Goal: Task Accomplishment & Management: Complete application form

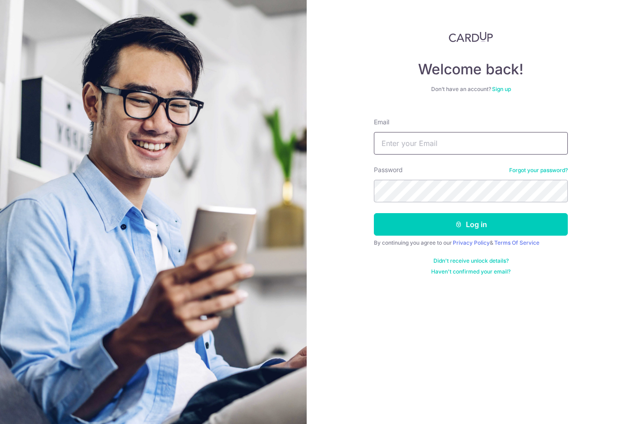
click at [419, 145] on input "Email" at bounding box center [471, 143] width 194 height 23
type input "[EMAIL_ADDRESS][DOMAIN_NAME]"
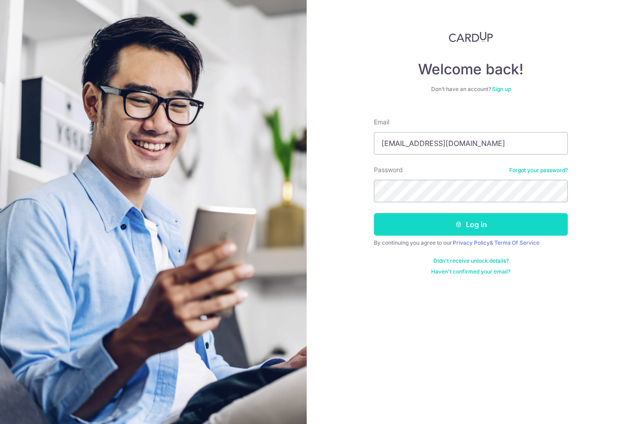
click at [459, 229] on button "Log in" at bounding box center [471, 224] width 194 height 23
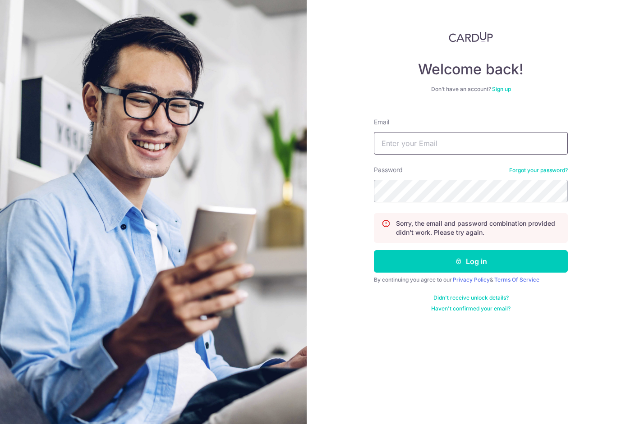
type input "[EMAIL_ADDRESS][DOMAIN_NAME]"
click at [471, 262] on button "Log in" at bounding box center [471, 261] width 194 height 23
type input "[EMAIL_ADDRESS][DOMAIN_NAME]"
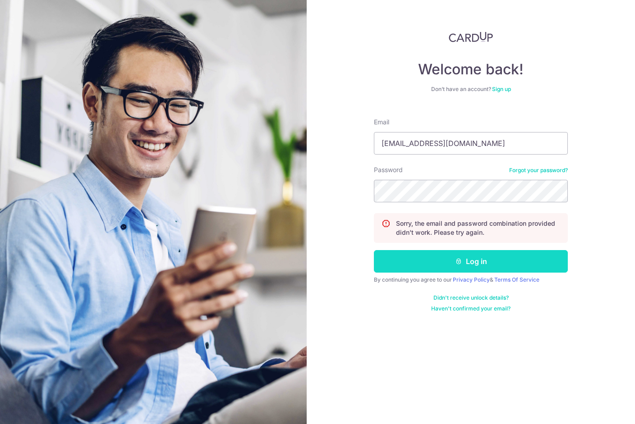
click at [519, 268] on button "Log in" at bounding box center [471, 261] width 194 height 23
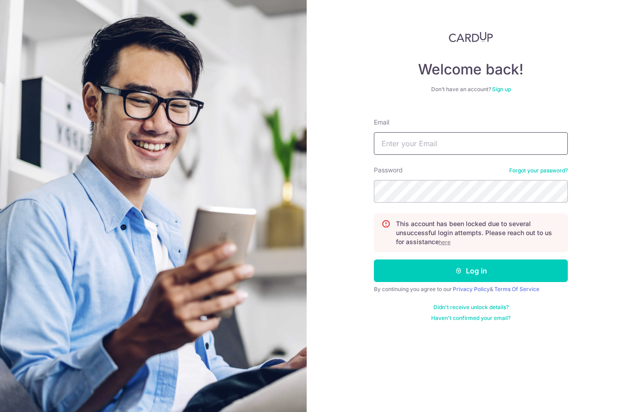
type input "[EMAIL_ADDRESS][DOMAIN_NAME]"
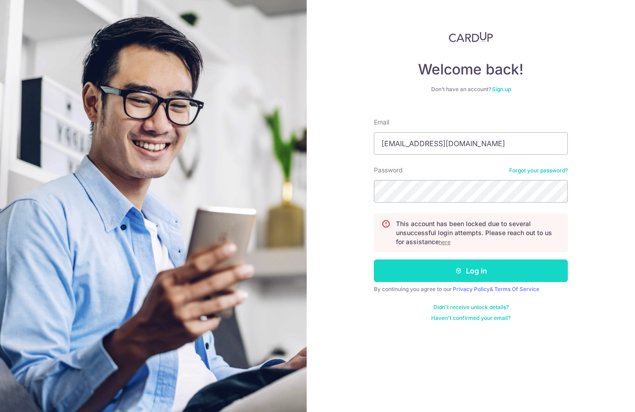
click at [511, 270] on button "Log in" at bounding box center [471, 270] width 194 height 23
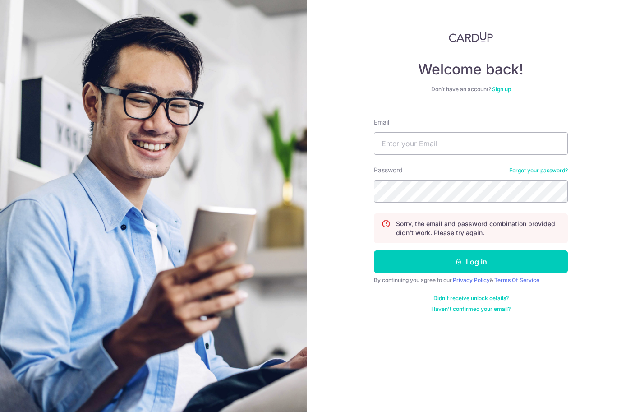
click at [505, 90] on link "Sign up" at bounding box center [501, 89] width 19 height 7
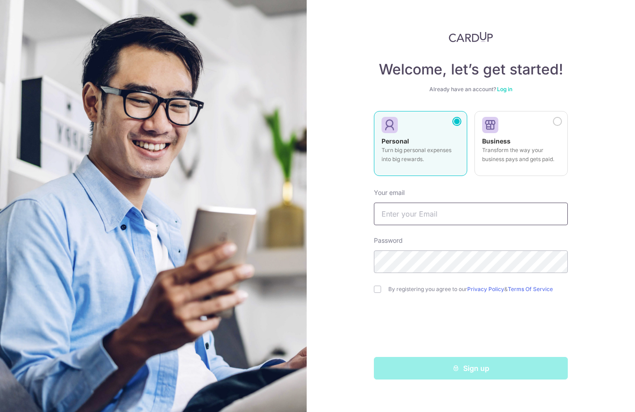
click at [428, 219] on input "text" at bounding box center [471, 214] width 194 height 23
type input "raven"
type input "[EMAIL_ADDRESS][DOMAIN_NAME]"
click at [382, 289] on div "By registering you agree to our Privacy Policy & Terms Of Service" at bounding box center [471, 289] width 194 height 11
click at [379, 289] on input "checkbox" at bounding box center [377, 289] width 7 height 7
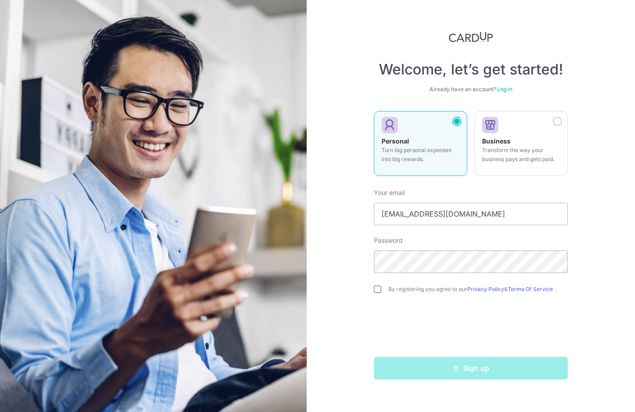
checkbox input "true"
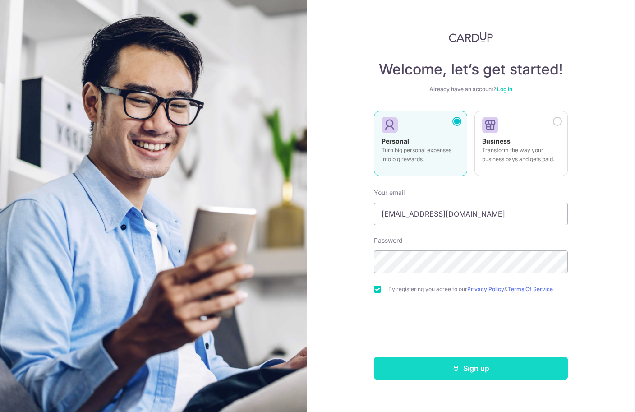
click at [443, 367] on button "Sign up" at bounding box center [471, 368] width 194 height 23
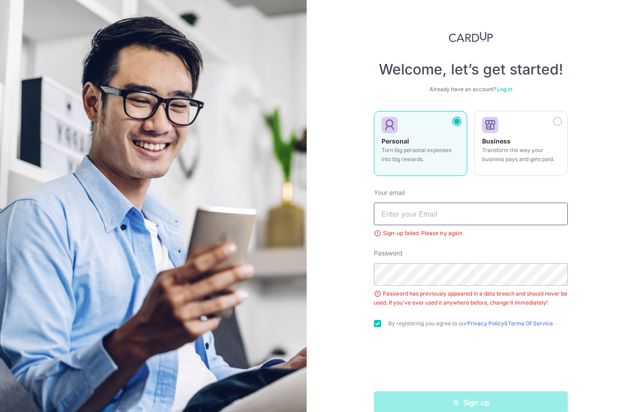
click at [418, 219] on input "text" at bounding box center [471, 214] width 194 height 23
type input "raven"
type input "[EMAIL_ADDRESS][DOMAIN_NAME]"
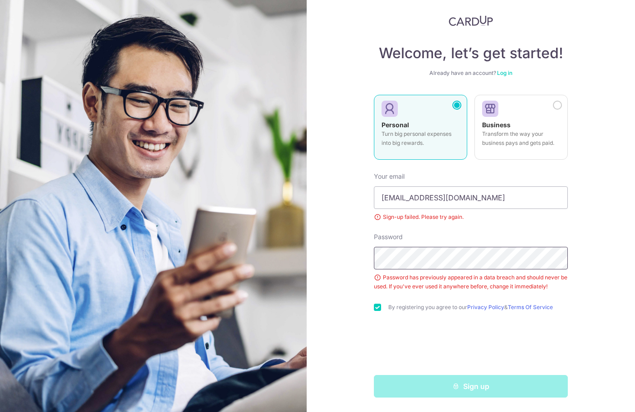
scroll to position [16, 0]
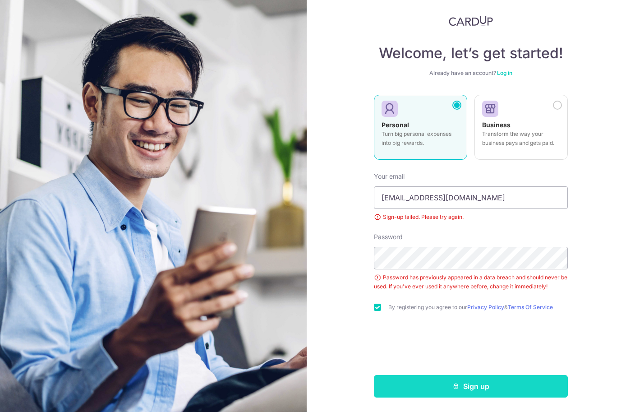
click at [439, 387] on button "Sign up" at bounding box center [471, 386] width 194 height 23
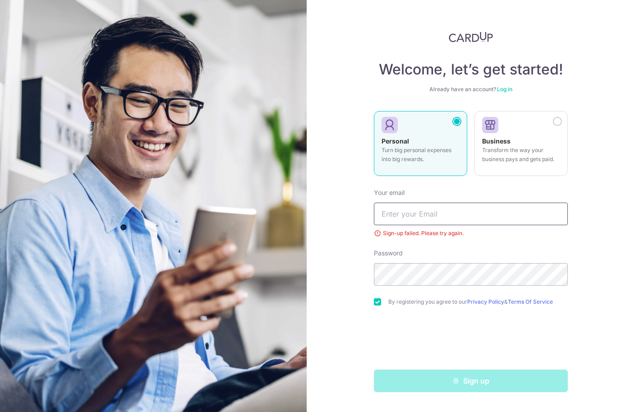
click at [396, 220] on input "text" at bounding box center [471, 214] width 194 height 23
type input "raven"
click at [504, 91] on link "Log in" at bounding box center [504, 89] width 15 height 7
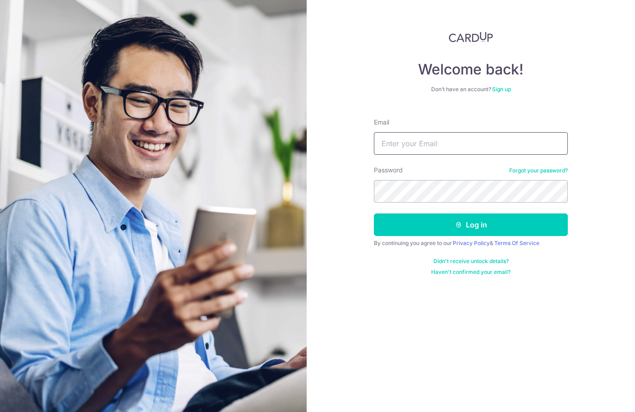
type input "[EMAIL_ADDRESS][DOMAIN_NAME]"
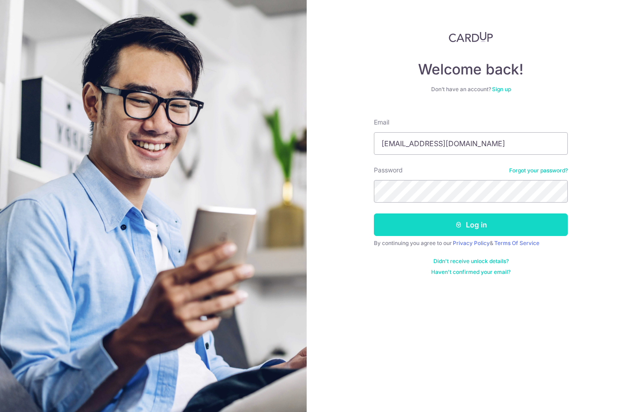
click at [440, 223] on button "Log in" at bounding box center [471, 224] width 194 height 23
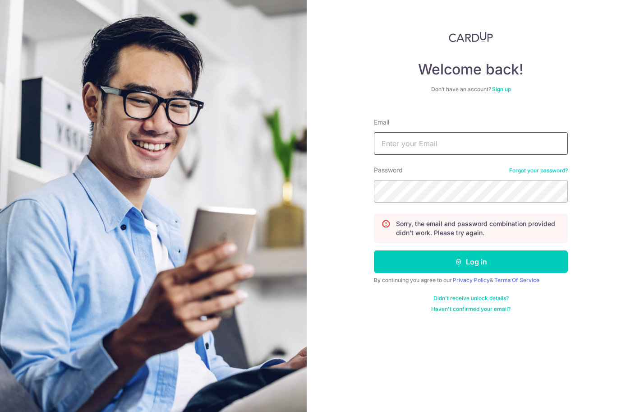
type input "[EMAIL_ADDRESS][DOMAIN_NAME]"
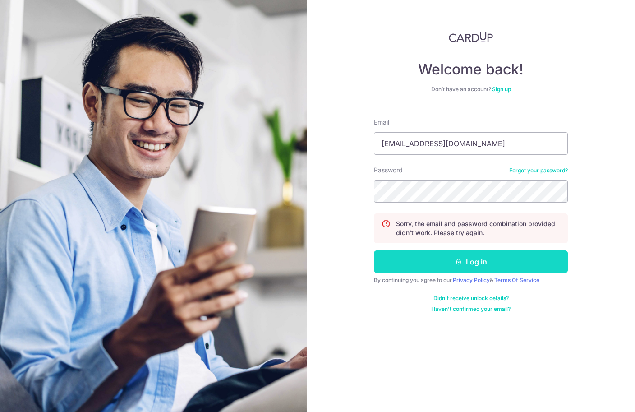
click at [512, 268] on button "Log in" at bounding box center [471, 261] width 194 height 23
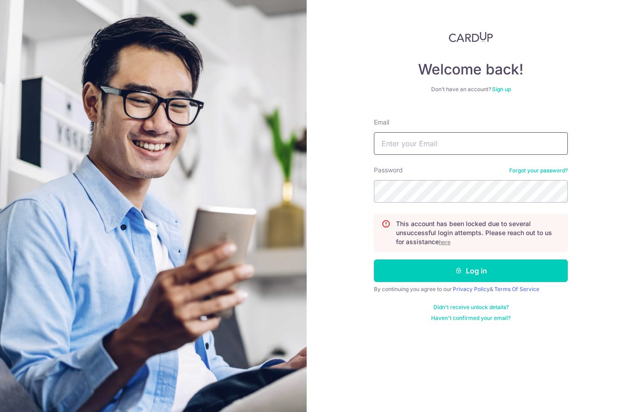
type input "[EMAIL_ADDRESS][DOMAIN_NAME]"
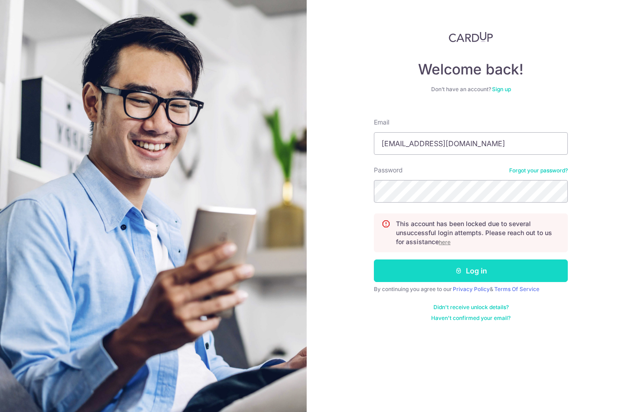
click at [470, 274] on button "Log in" at bounding box center [471, 270] width 194 height 23
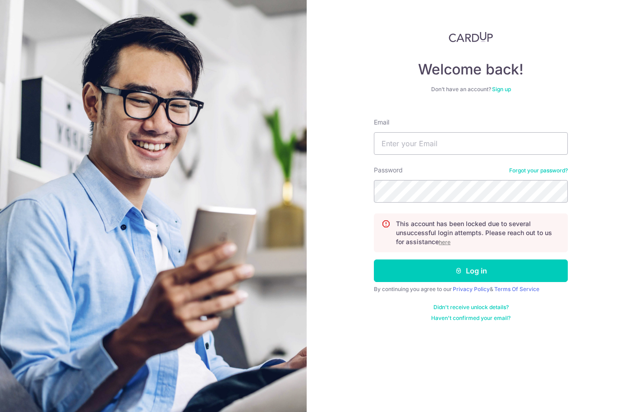
click at [505, 91] on link "Sign up" at bounding box center [501, 89] width 19 height 7
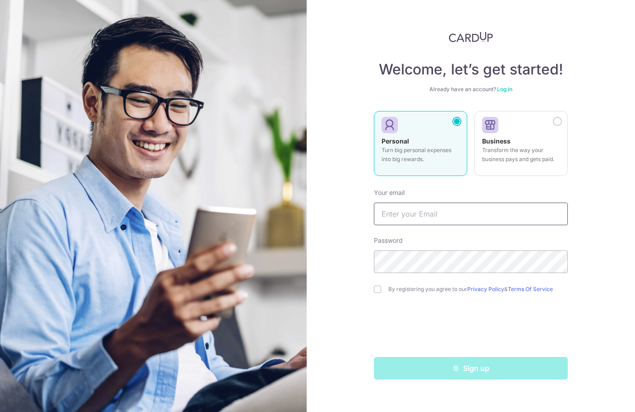
click at [425, 213] on input "text" at bounding box center [471, 214] width 194 height 23
type input "raven@globalprofootball.com.sg"
click at [381, 289] on input "checkbox" at bounding box center [377, 289] width 7 height 7
checkbox input "true"
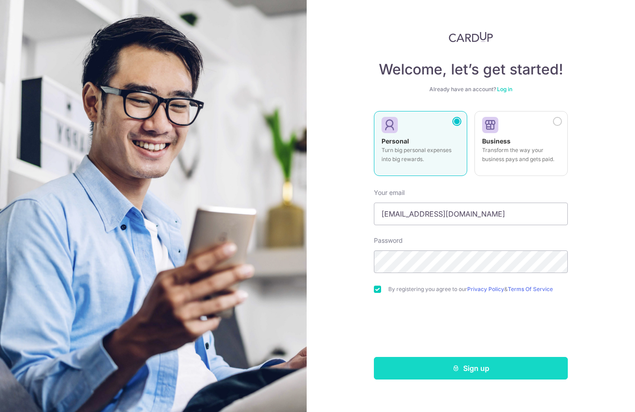
click at [444, 371] on button "Sign up" at bounding box center [471, 368] width 194 height 23
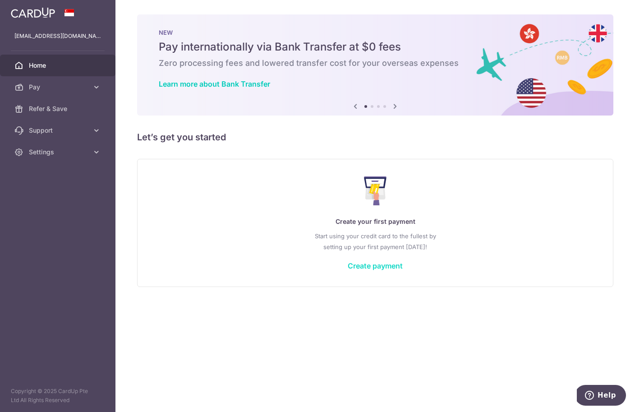
click at [376, 268] on link "Create payment" at bounding box center [375, 265] width 55 height 9
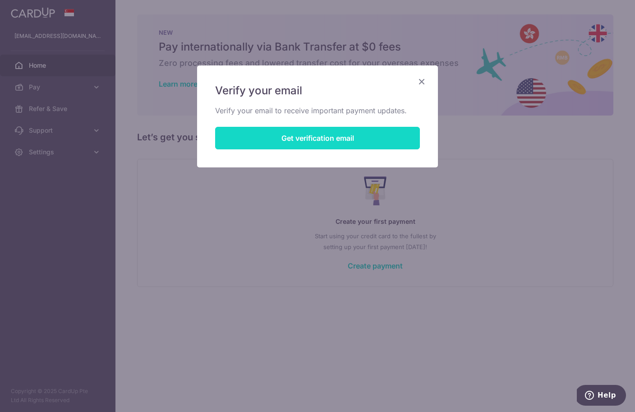
click at [328, 137] on button "Get verification email" at bounding box center [317, 138] width 205 height 23
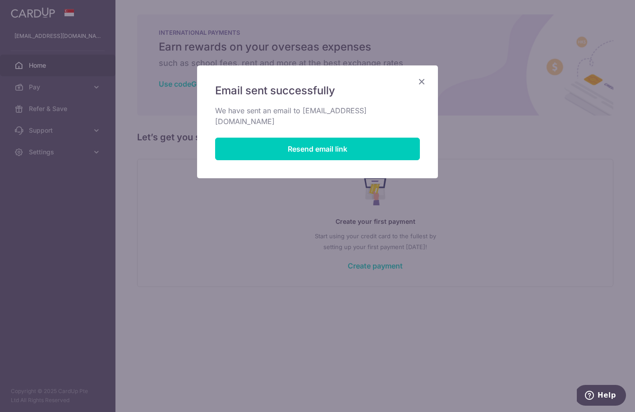
click at [424, 81] on icon "Close" at bounding box center [421, 81] width 11 height 11
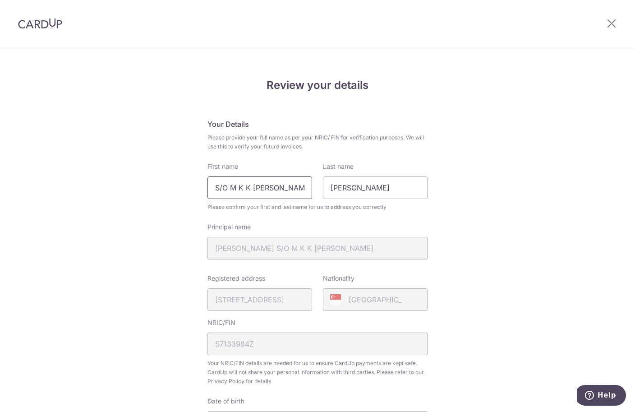
click at [290, 187] on input "S/O M K K Murugiah" at bounding box center [259, 187] width 105 height 23
type input "KATHIRAVAN"
click at [381, 191] on input "Kathiravan" at bounding box center [375, 187] width 105 height 23
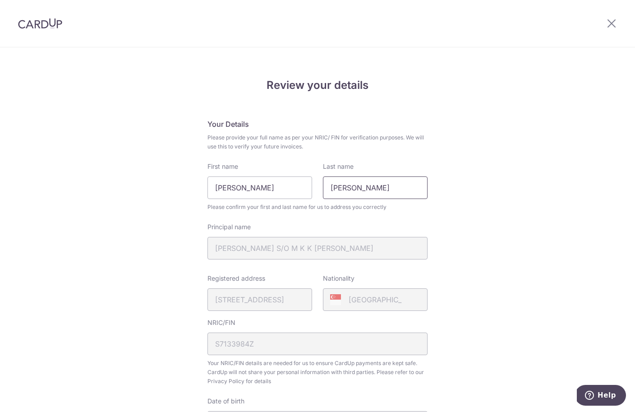
click at [381, 191] on input "Kathiravan" at bounding box center [375, 187] width 105 height 23
type input "MKK MURUGIAH"
click at [481, 251] on div "Review your details Your Details Please provide your full name as per your NRIC…" at bounding box center [317, 358] width 635 height 620
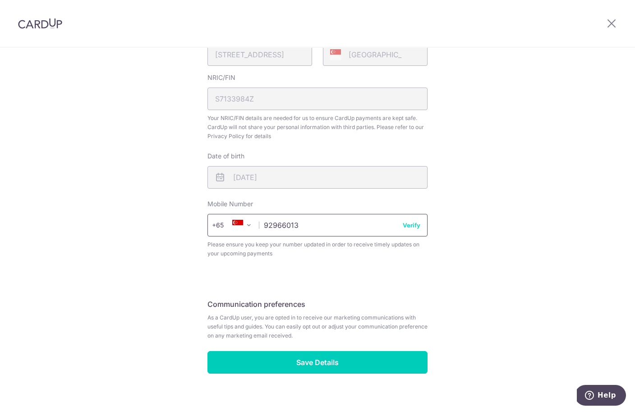
scroll to position [245, 0]
type input "92966013"
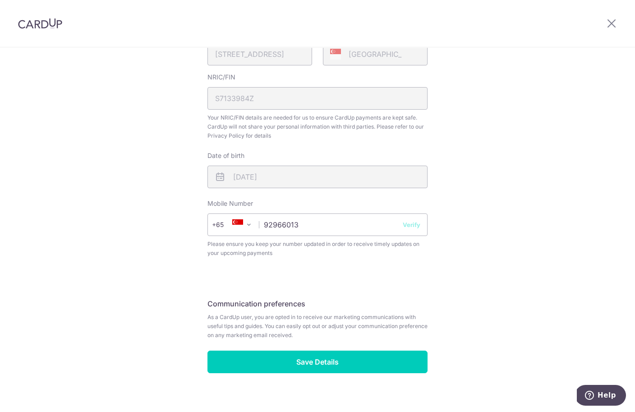
click at [415, 228] on button "Verify" at bounding box center [412, 224] width 18 height 9
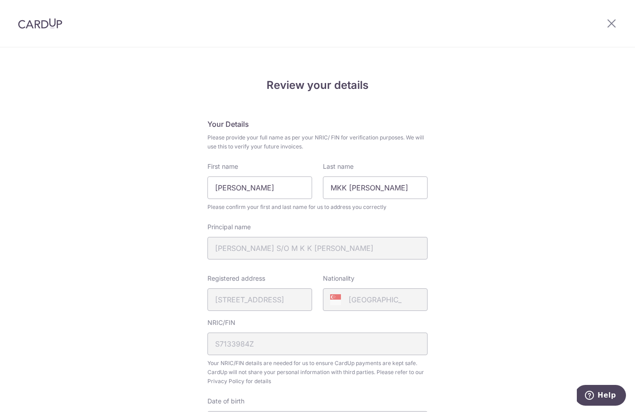
scroll to position [0, 0]
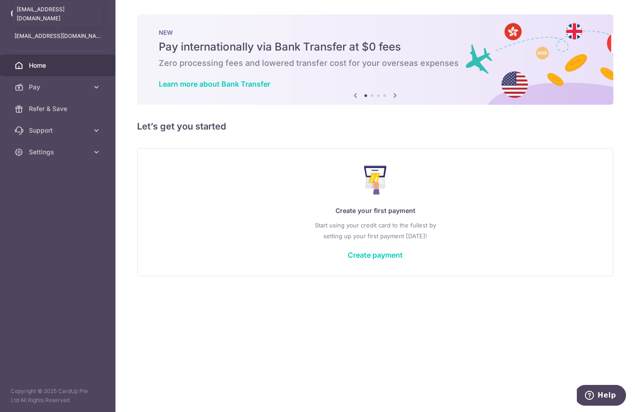
click at [51, 40] on p "[EMAIL_ADDRESS][DOMAIN_NAME]" at bounding box center [57, 36] width 87 height 9
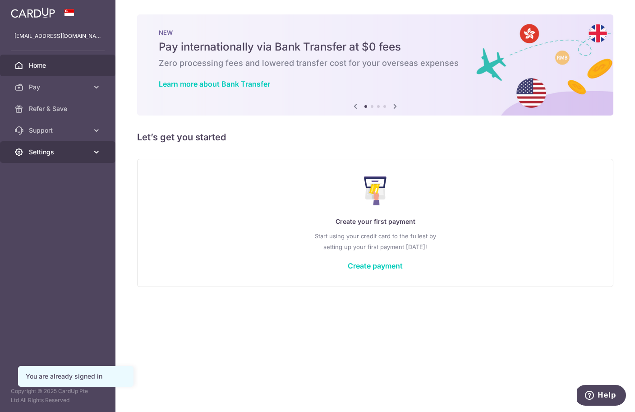
click at [97, 152] on icon at bounding box center [96, 151] width 9 height 9
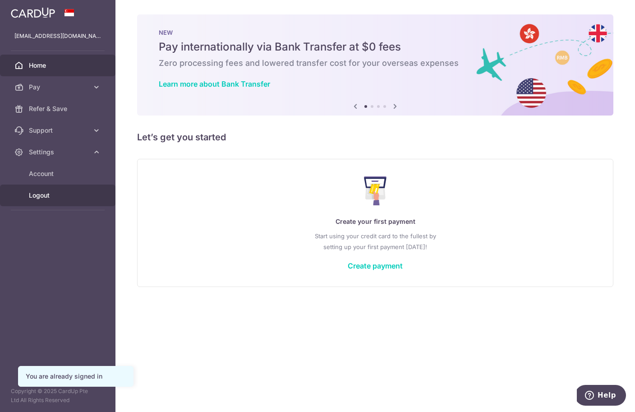
click at [45, 194] on span "Logout" at bounding box center [59, 195] width 60 height 9
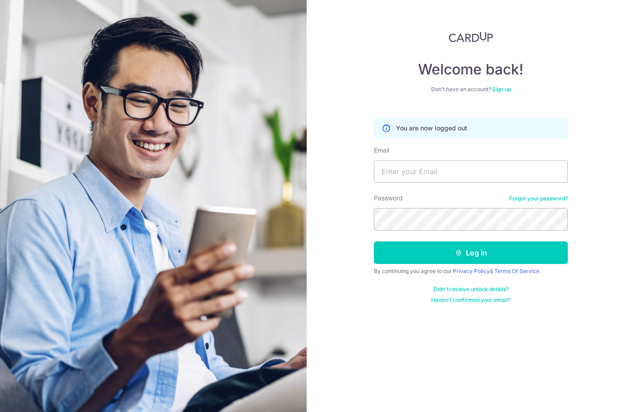
click at [539, 199] on link "Forgot your password?" at bounding box center [538, 198] width 59 height 7
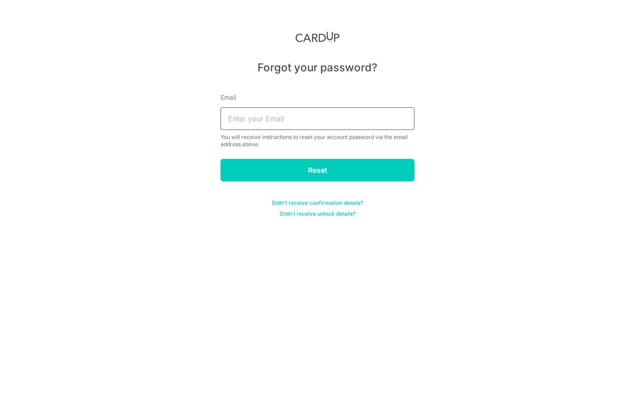
click at [263, 117] on input "text" at bounding box center [318, 118] width 194 height 23
type input "R"
type input "ravenmisc"
type input "[EMAIL_ADDRESS][DOMAIN_NAME]"
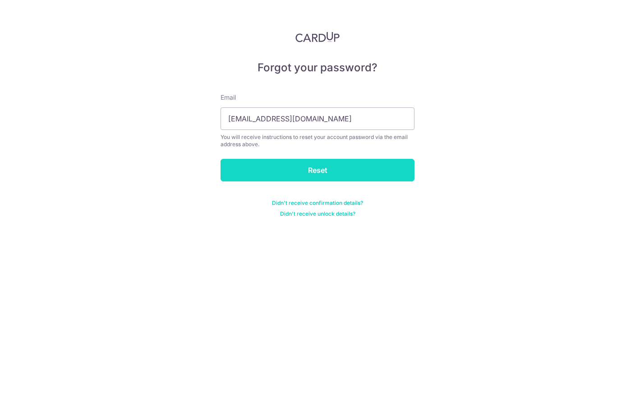
click at [277, 172] on input "Reset" at bounding box center [318, 170] width 194 height 23
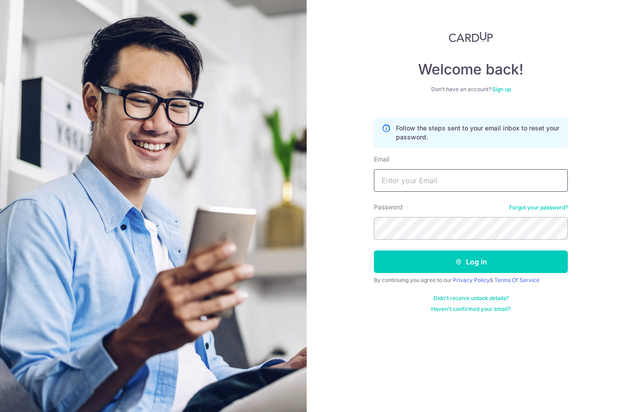
click at [403, 184] on input "Email" at bounding box center [471, 180] width 194 height 23
type input "[EMAIL_ADDRESS][DOMAIN_NAME]"
click at [471, 262] on button "Log in" at bounding box center [471, 261] width 194 height 23
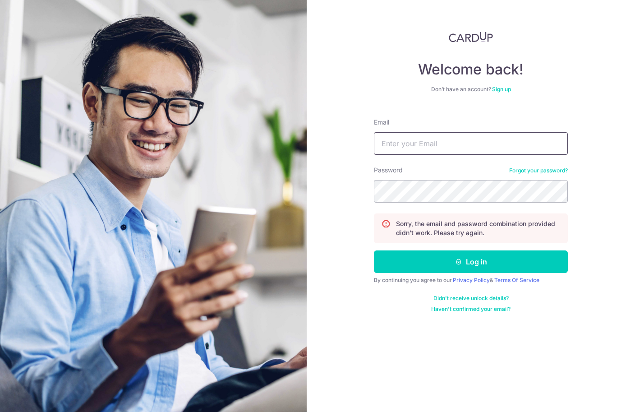
type input "[EMAIL_ADDRESS][DOMAIN_NAME]"
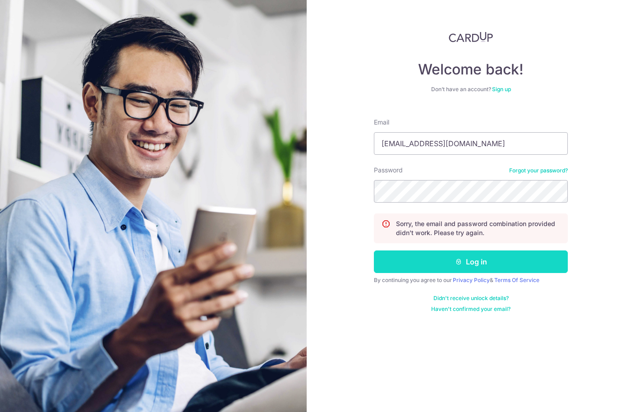
click at [466, 262] on button "Log in" at bounding box center [471, 261] width 194 height 23
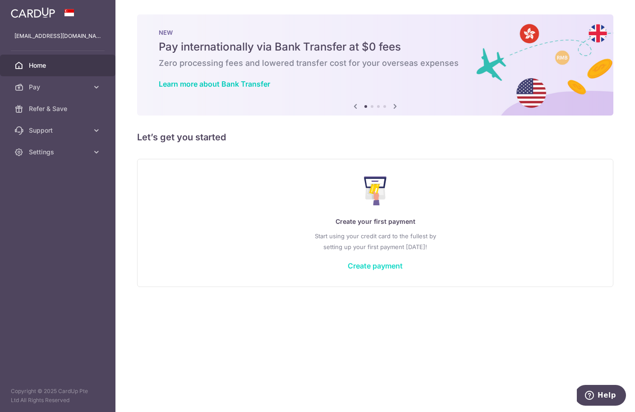
click at [373, 266] on link "Create payment" at bounding box center [375, 265] width 55 height 9
